Goal: Transaction & Acquisition: Purchase product/service

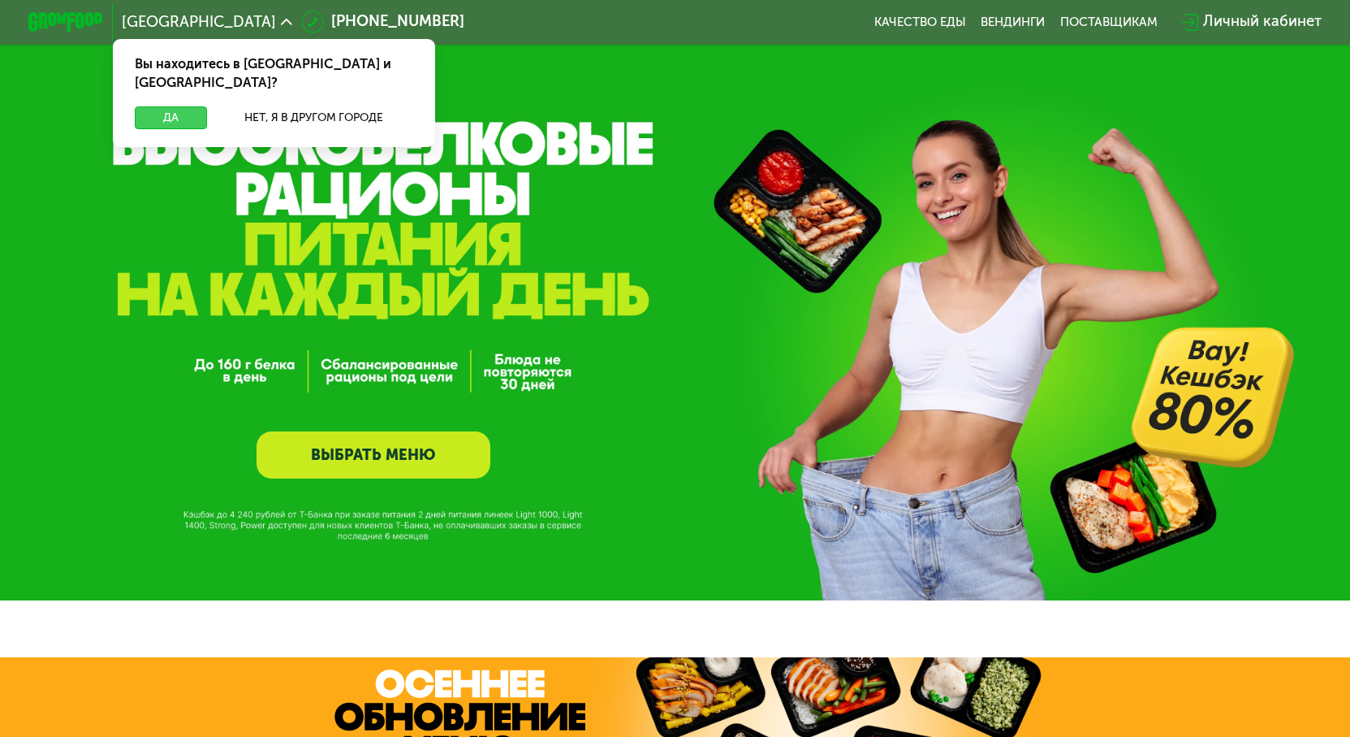
click at [143, 106] on button "Да" at bounding box center [171, 117] width 72 height 23
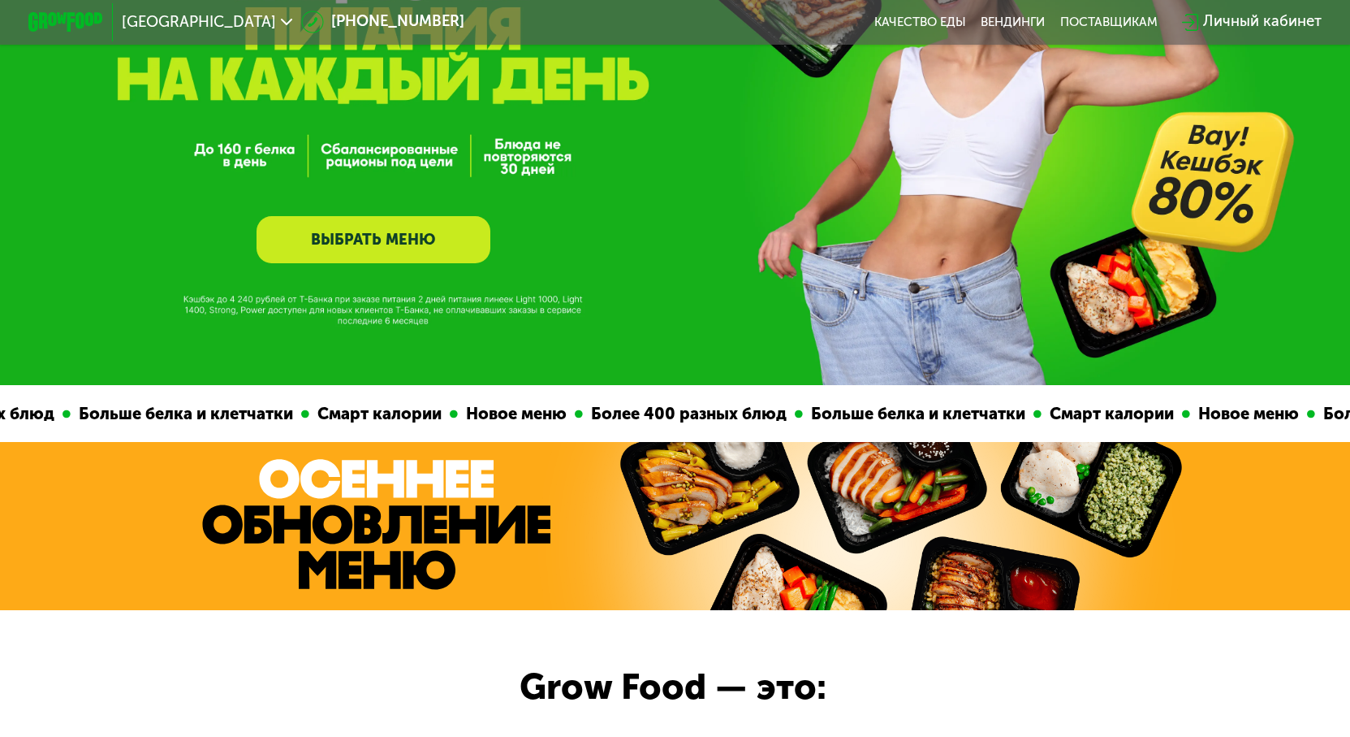
scroll to position [325, 0]
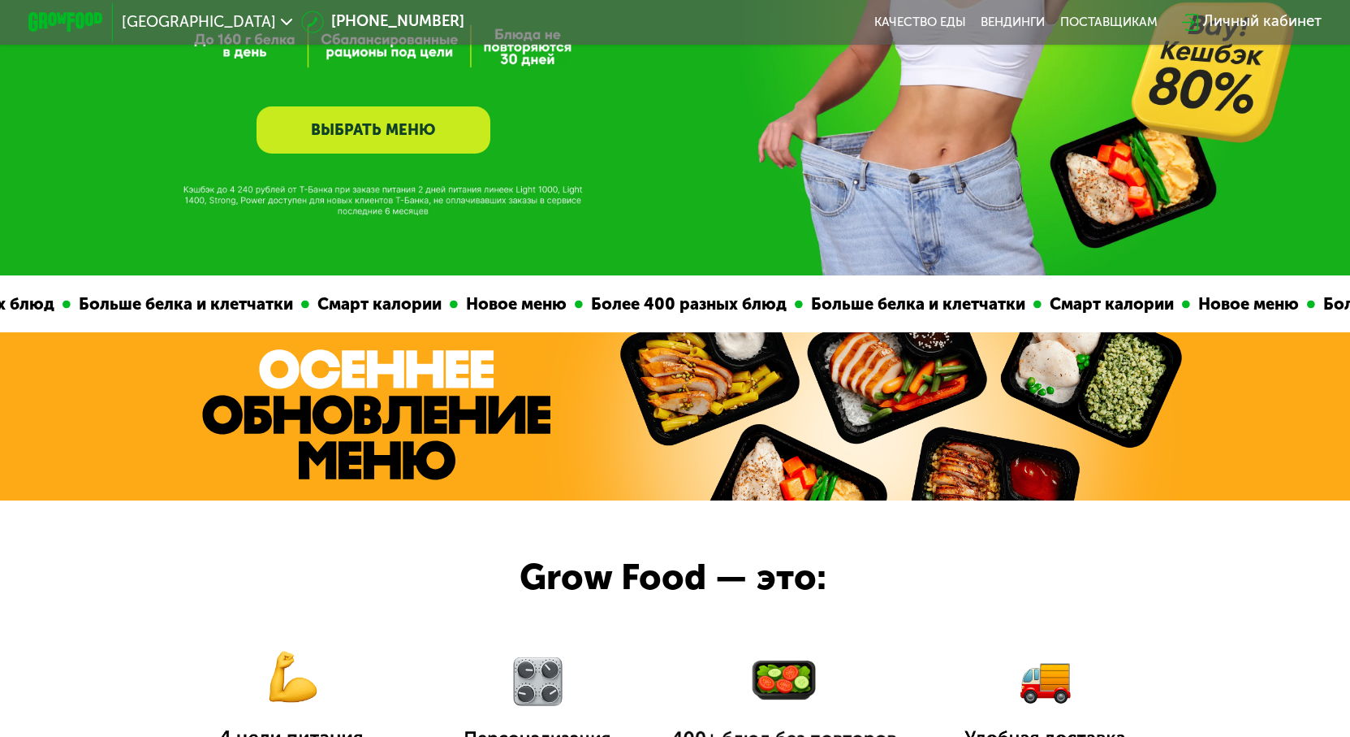
click at [405, 142] on link "ВЫБРАТЬ МЕНЮ" at bounding box center [374, 129] width 234 height 47
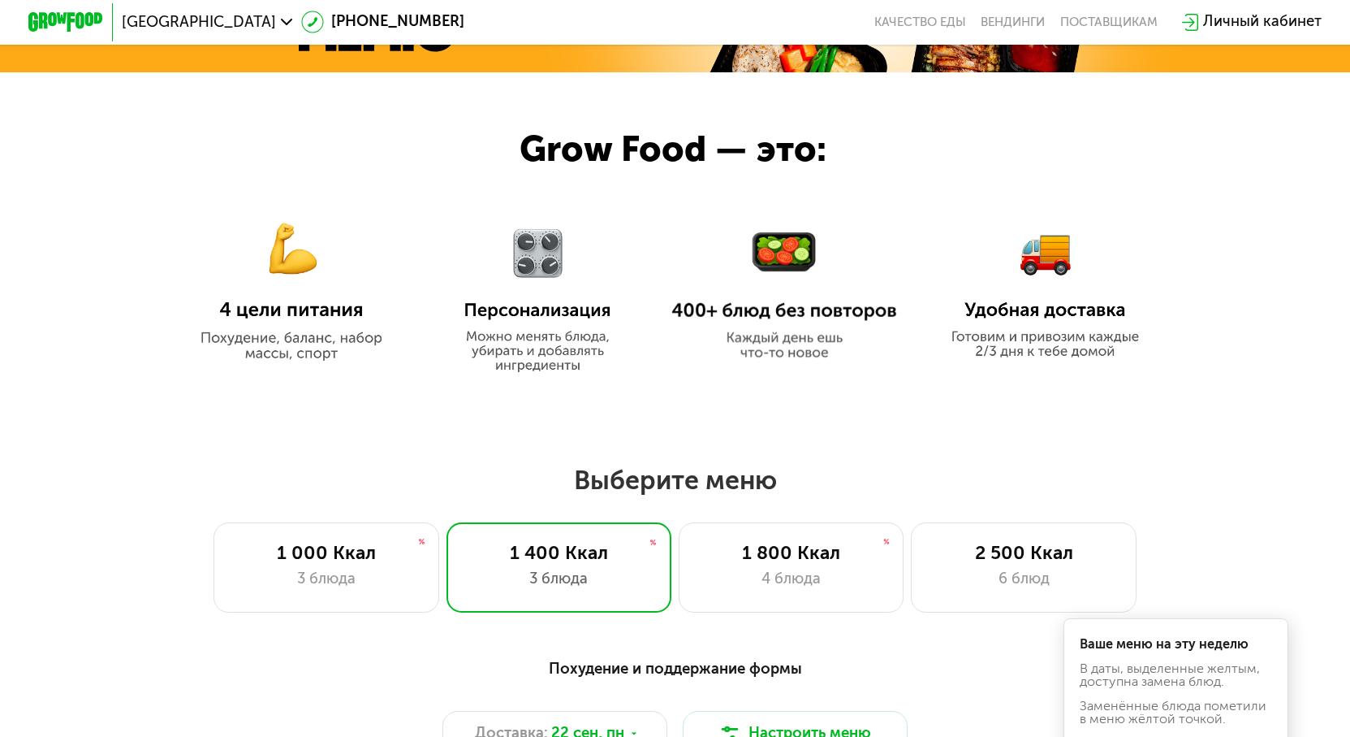
scroll to position [772, 0]
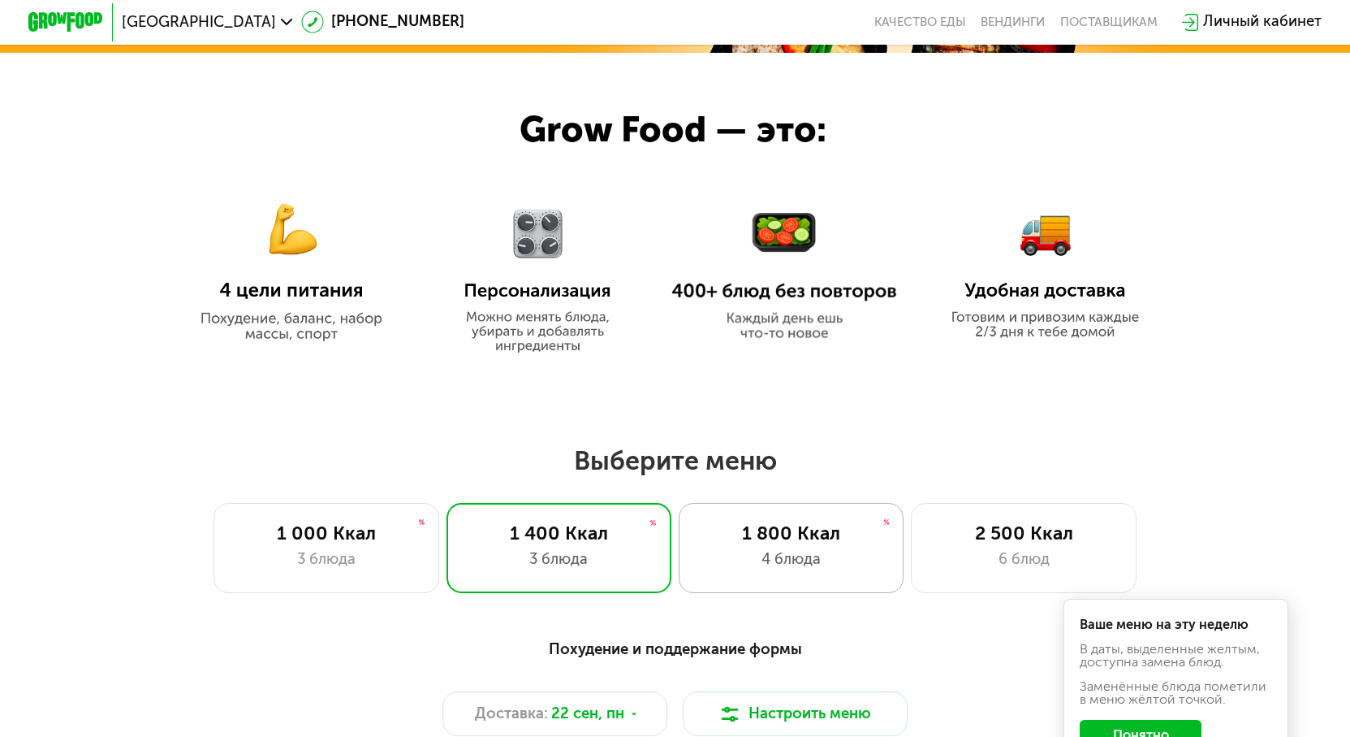
click at [789, 554] on div "1 800 Ккал 4 блюда" at bounding box center [791, 548] width 225 height 90
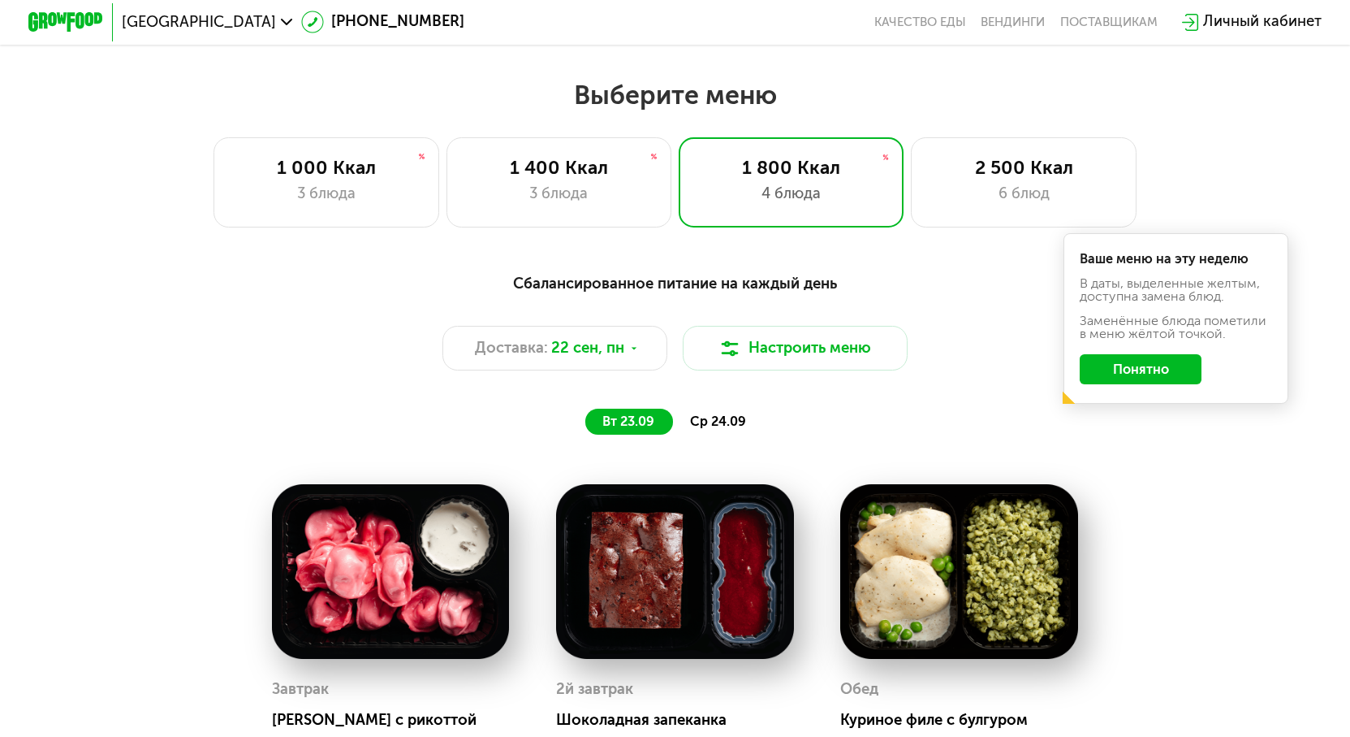
scroll to position [1097, 0]
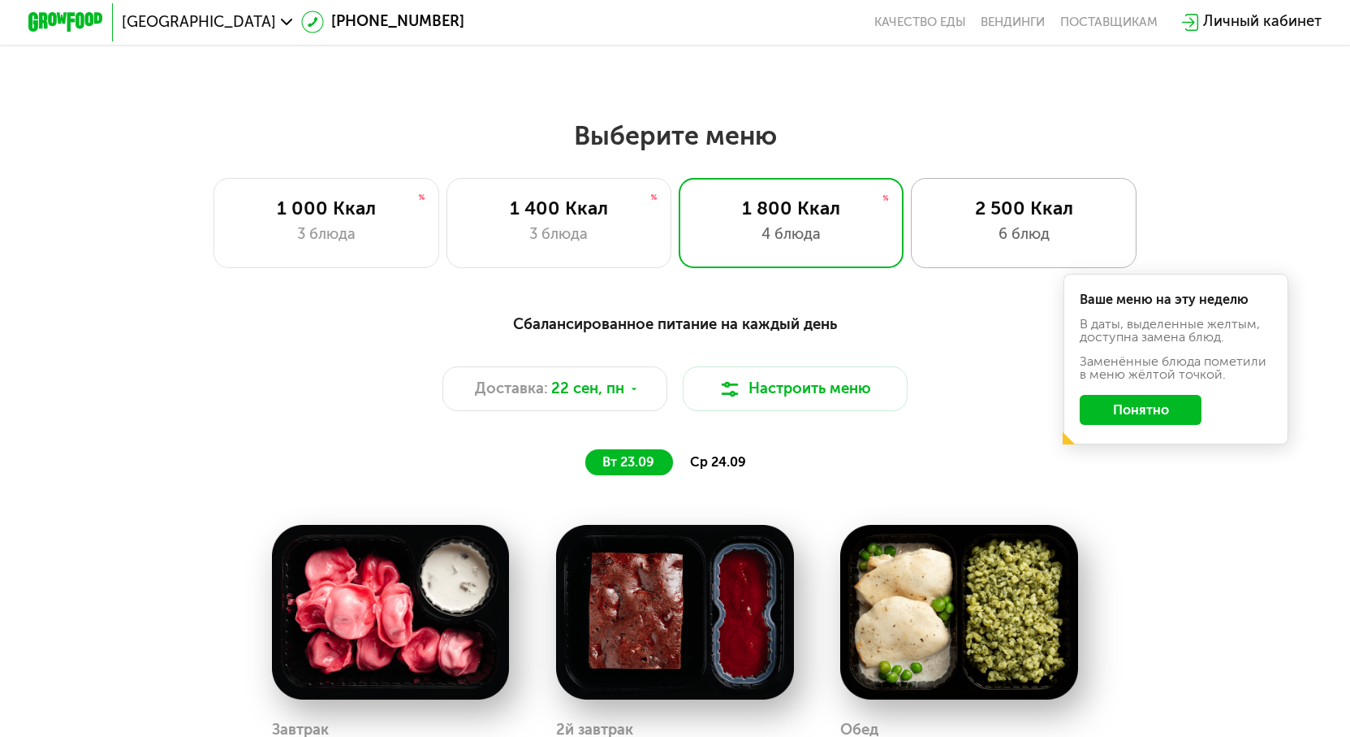
click at [1028, 232] on div "6 блюд" at bounding box center [1024, 234] width 186 height 23
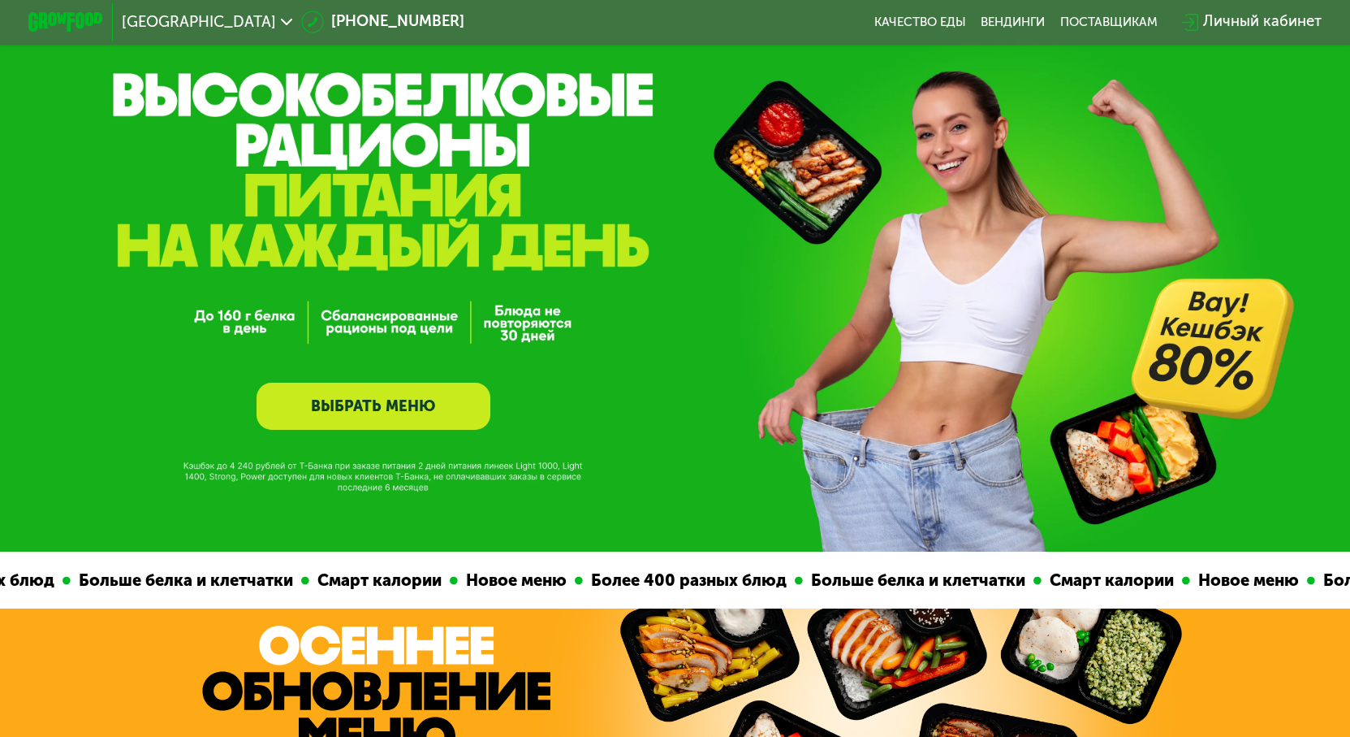
scroll to position [41, 0]
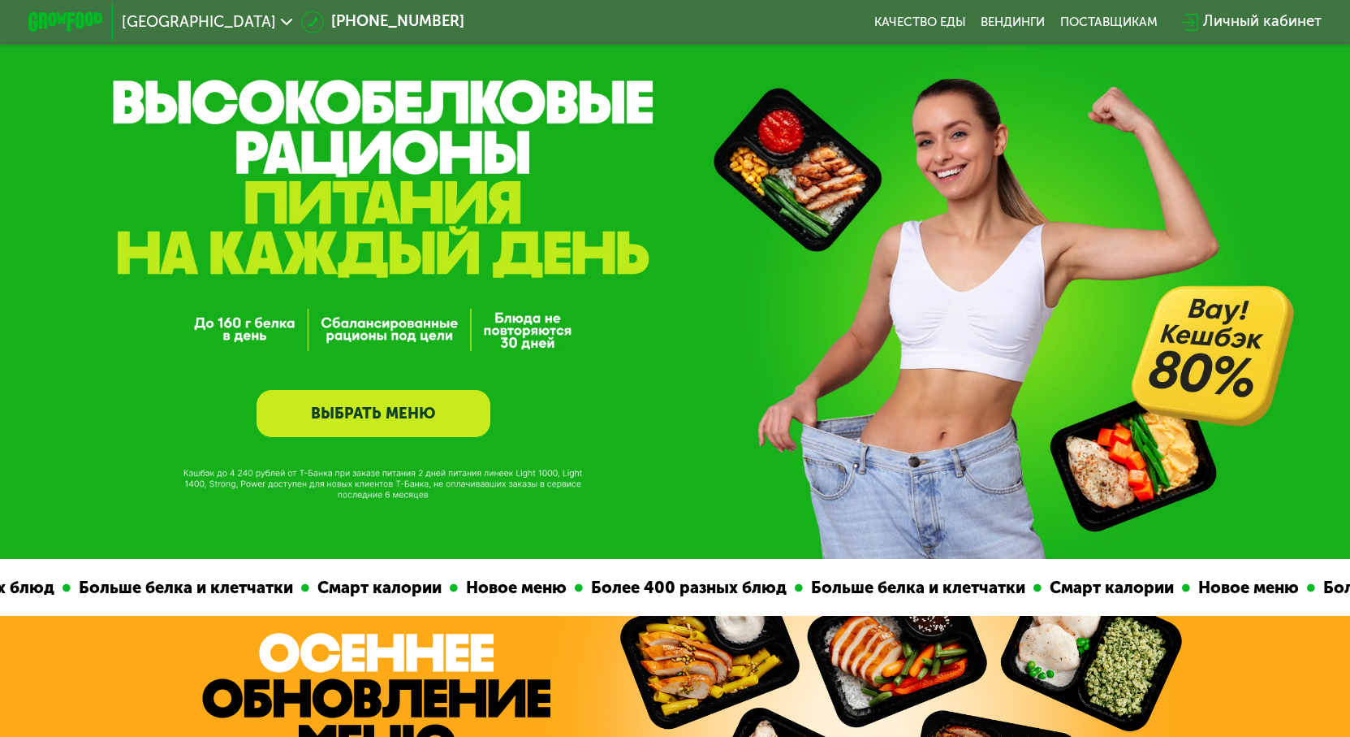
click at [446, 414] on link "ВЫБРАТЬ МЕНЮ" at bounding box center [374, 413] width 234 height 47
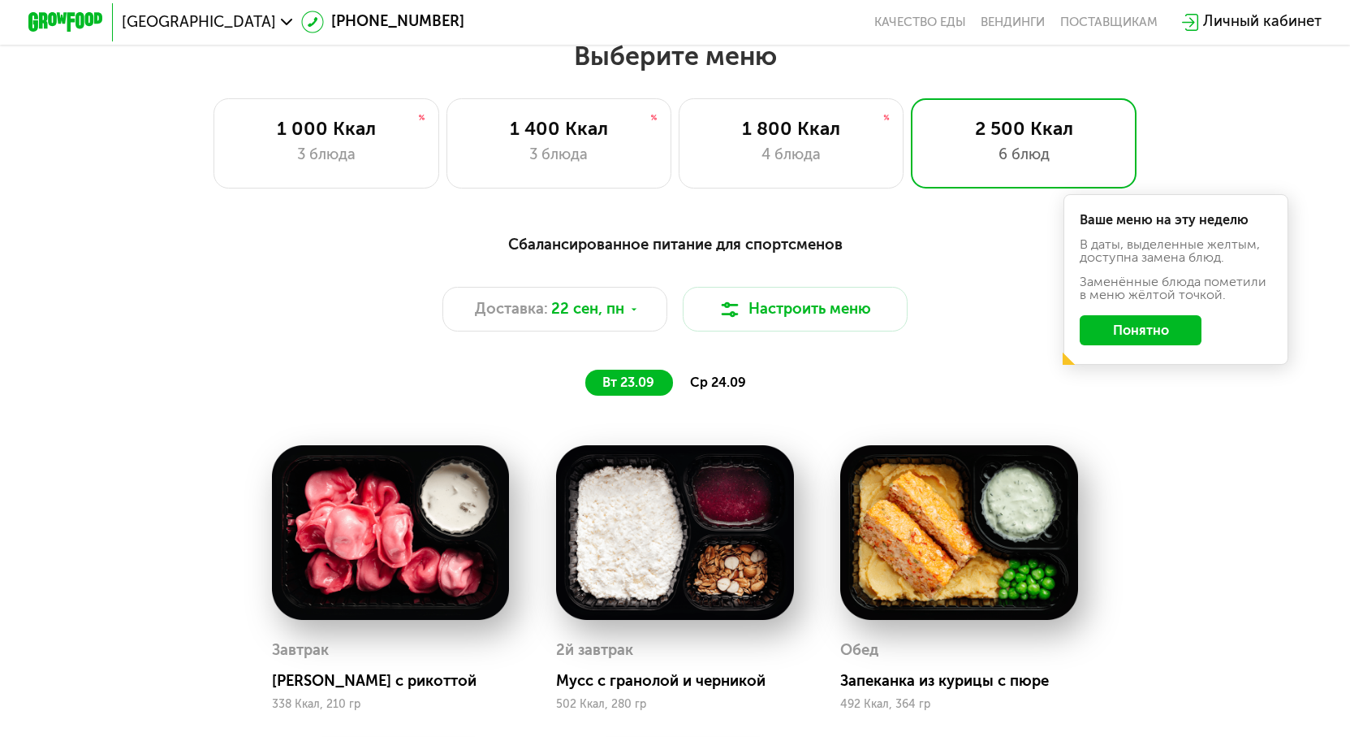
scroll to position [1178, 0]
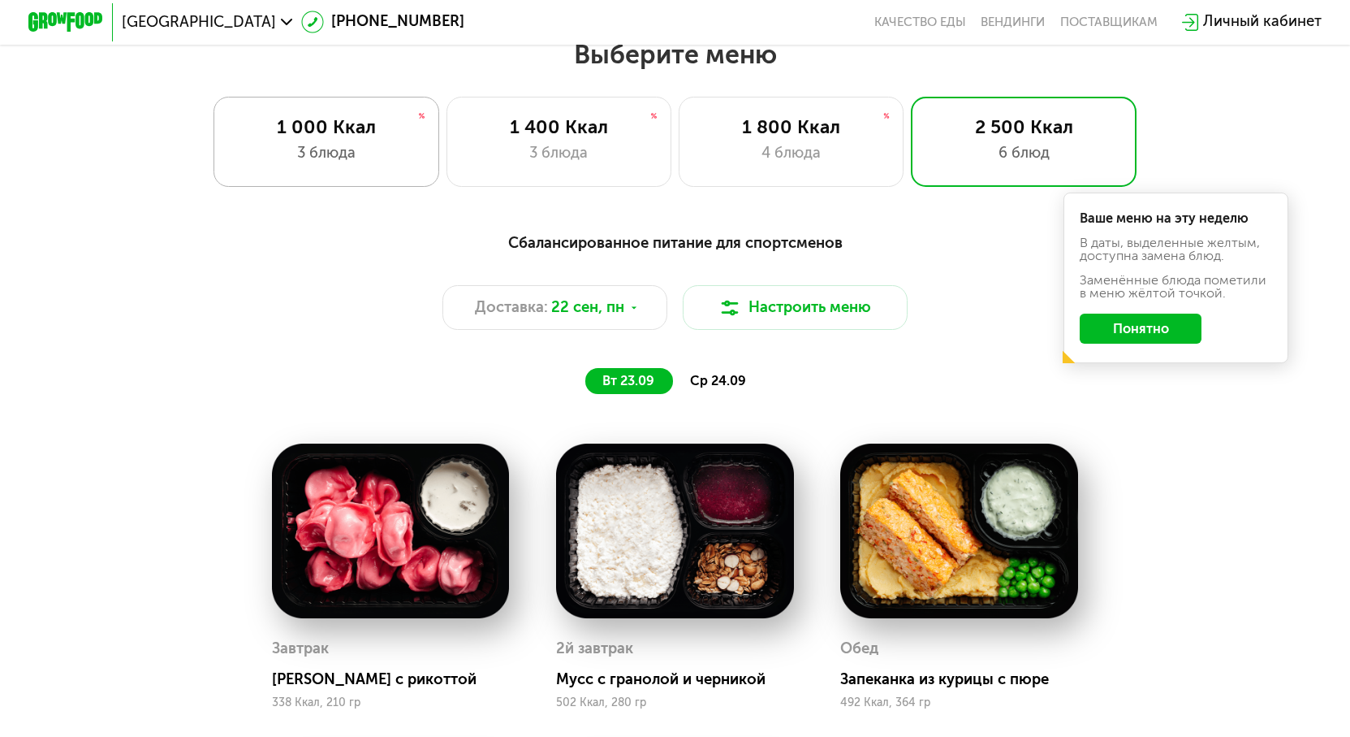
click at [387, 185] on div "1 000 Ккал 3 блюда" at bounding box center [326, 142] width 225 height 90
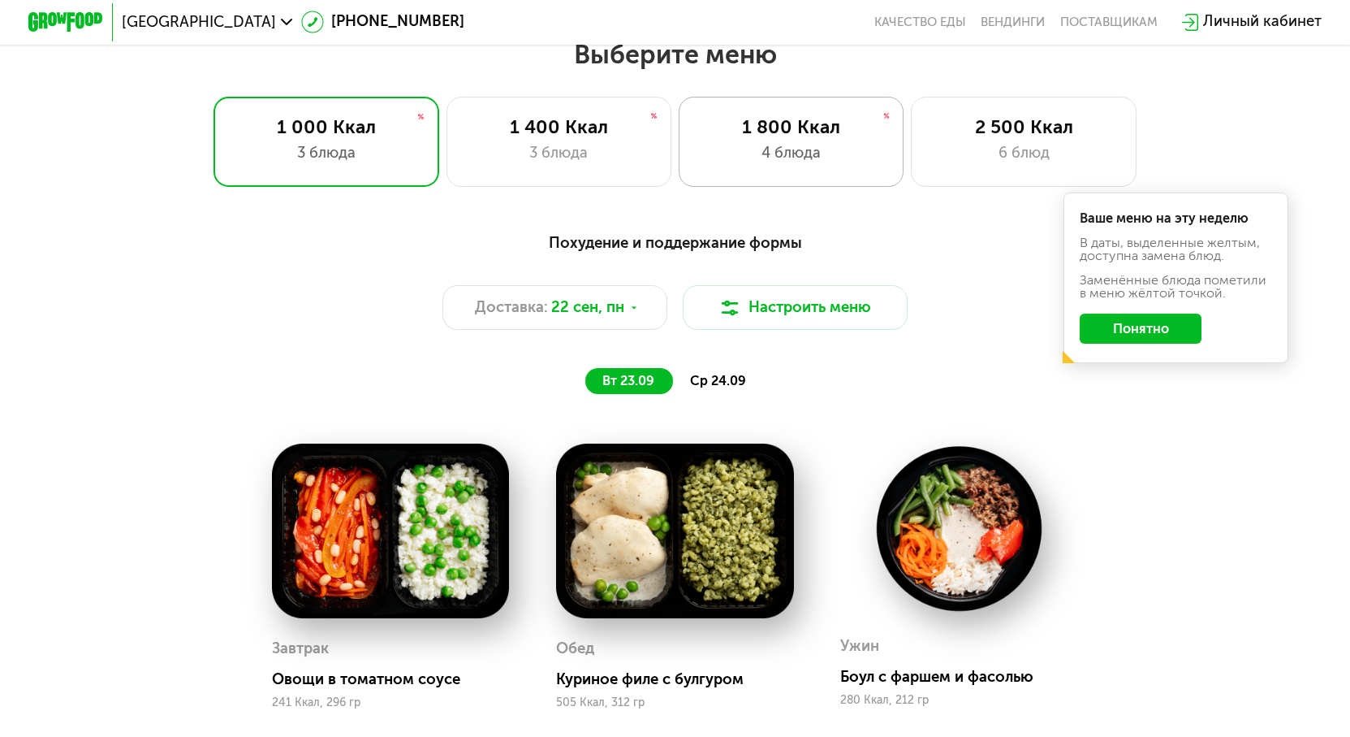
click at [747, 176] on div "1 800 Ккал 4 блюда" at bounding box center [791, 142] width 225 height 90
